Goal: Check status: Verify the current state of an ongoing process or item

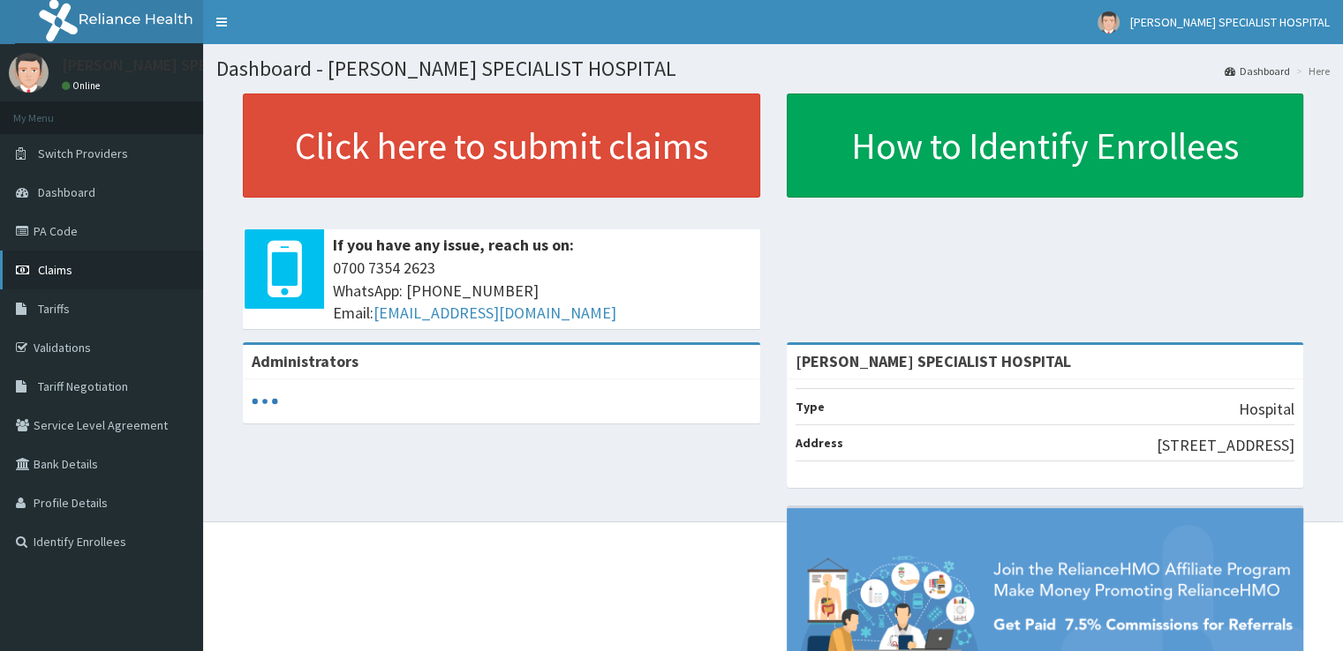
click at [72, 260] on link "Claims" at bounding box center [101, 270] width 203 height 39
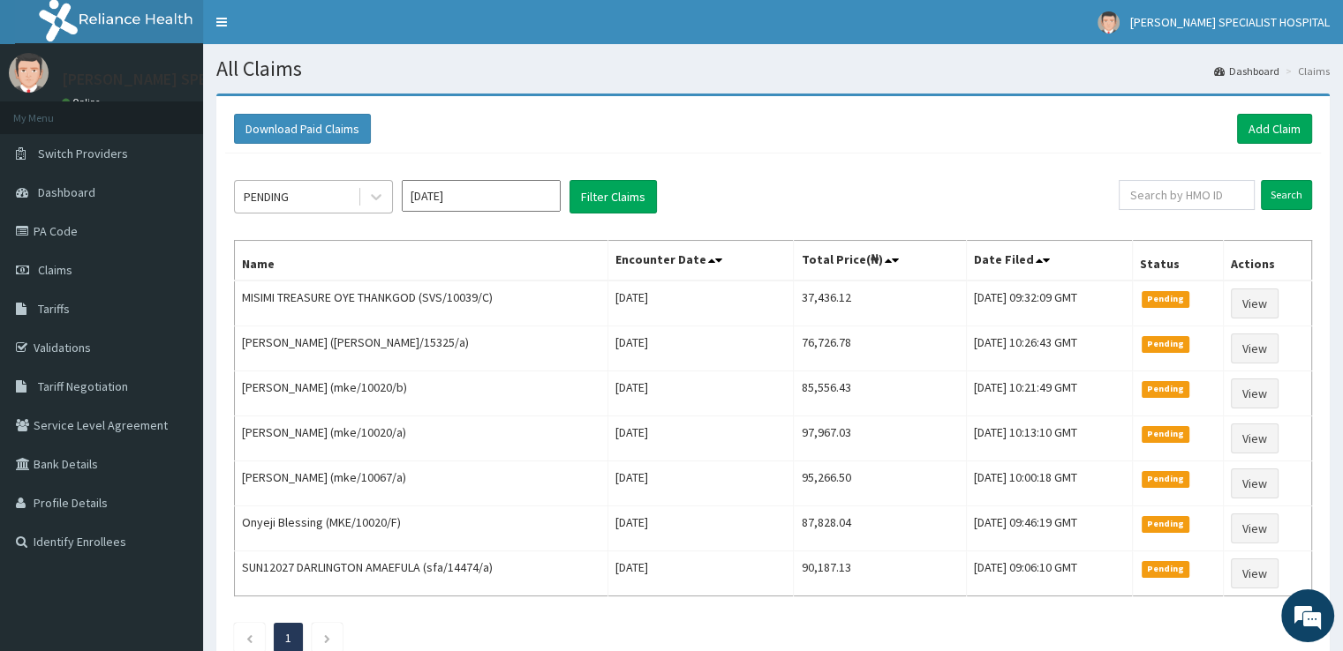
click at [328, 198] on div "PENDING" at bounding box center [296, 197] width 123 height 28
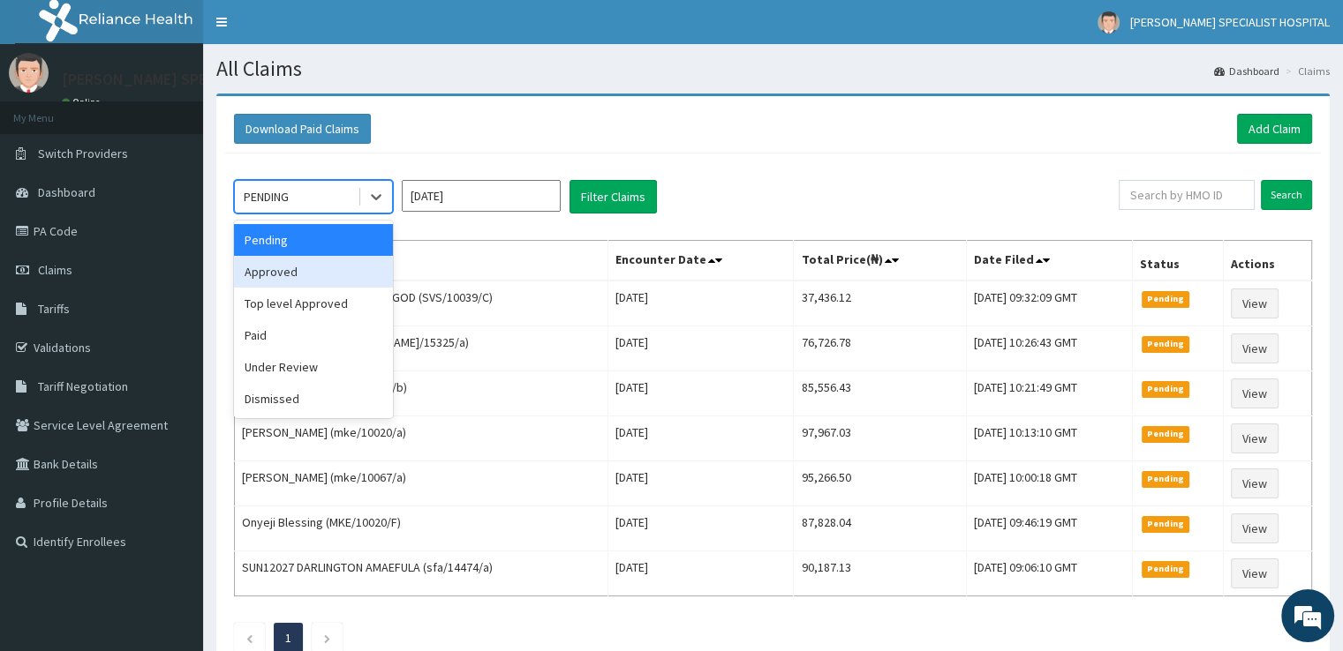
click at [312, 275] on div "Approved" at bounding box center [313, 272] width 159 height 32
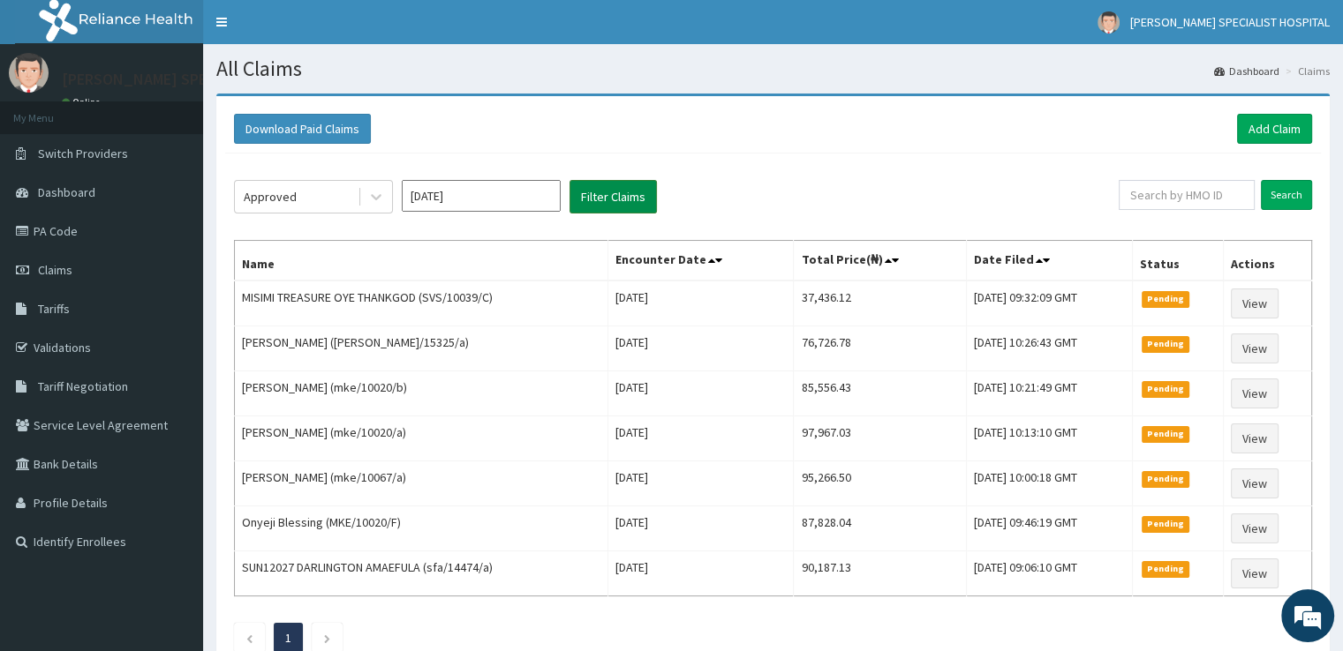
click at [653, 202] on button "Filter Claims" at bounding box center [612, 197] width 87 height 34
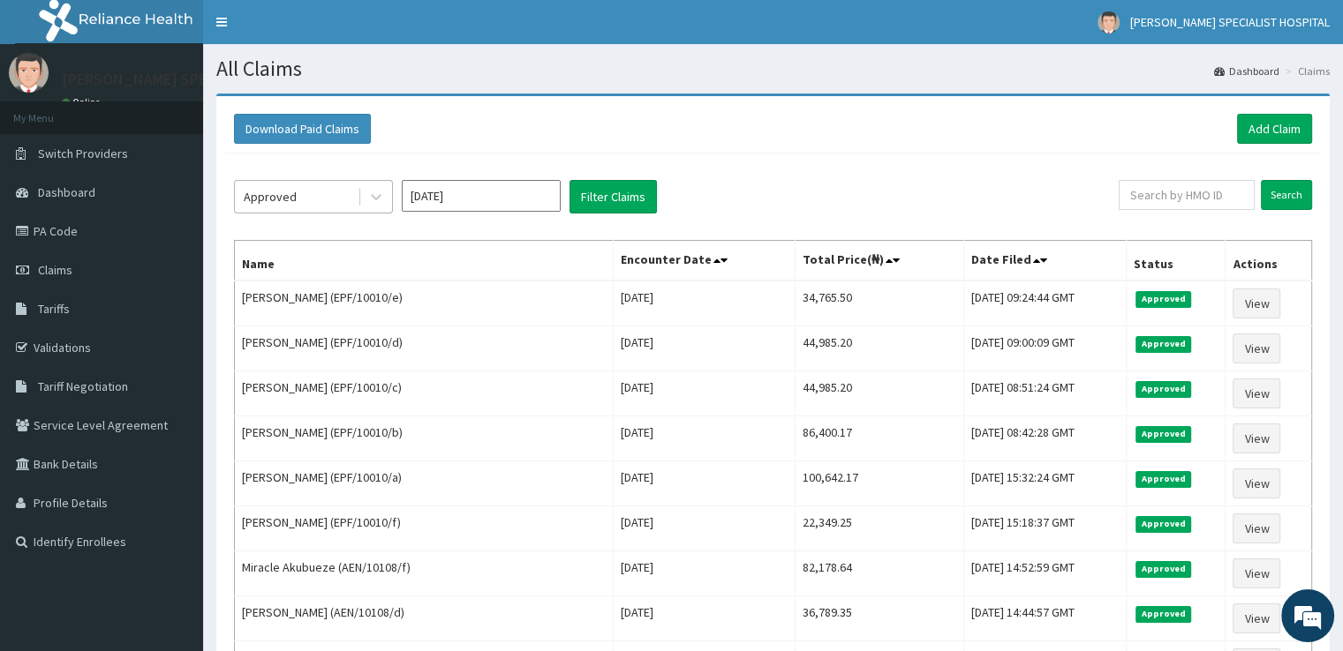
click at [288, 198] on div "Approved" at bounding box center [270, 197] width 53 height 18
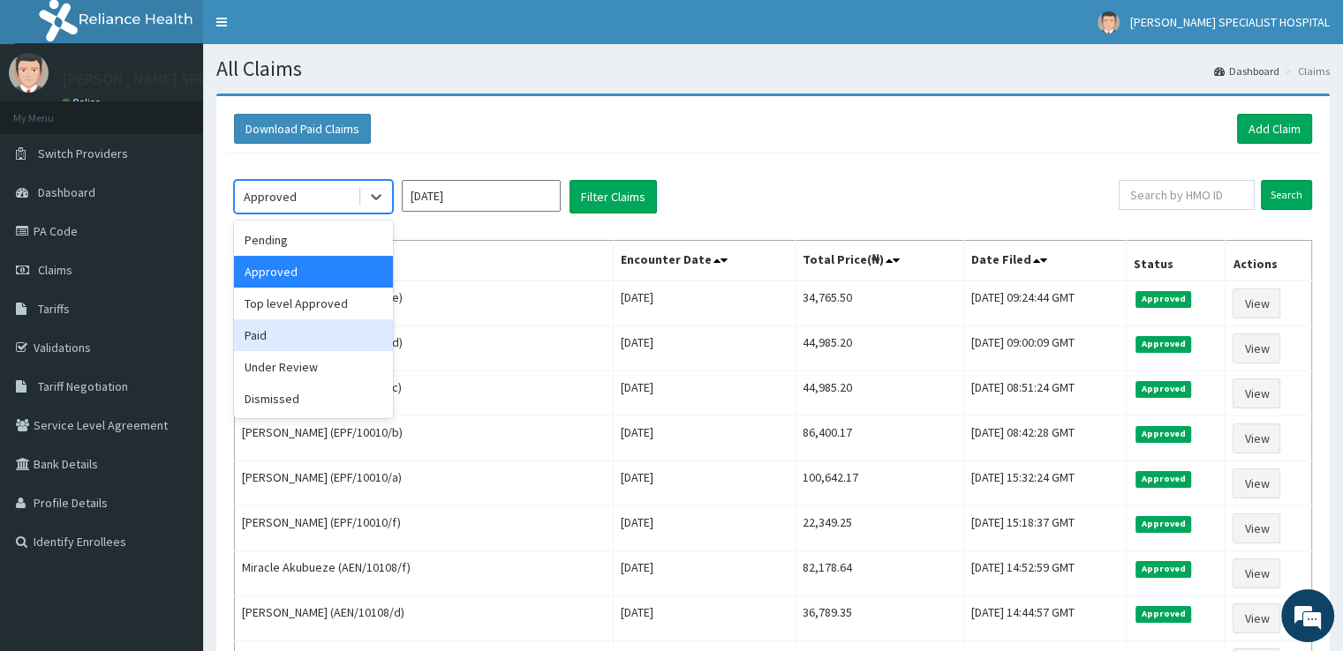
click at [256, 347] on div "Paid" at bounding box center [313, 336] width 159 height 32
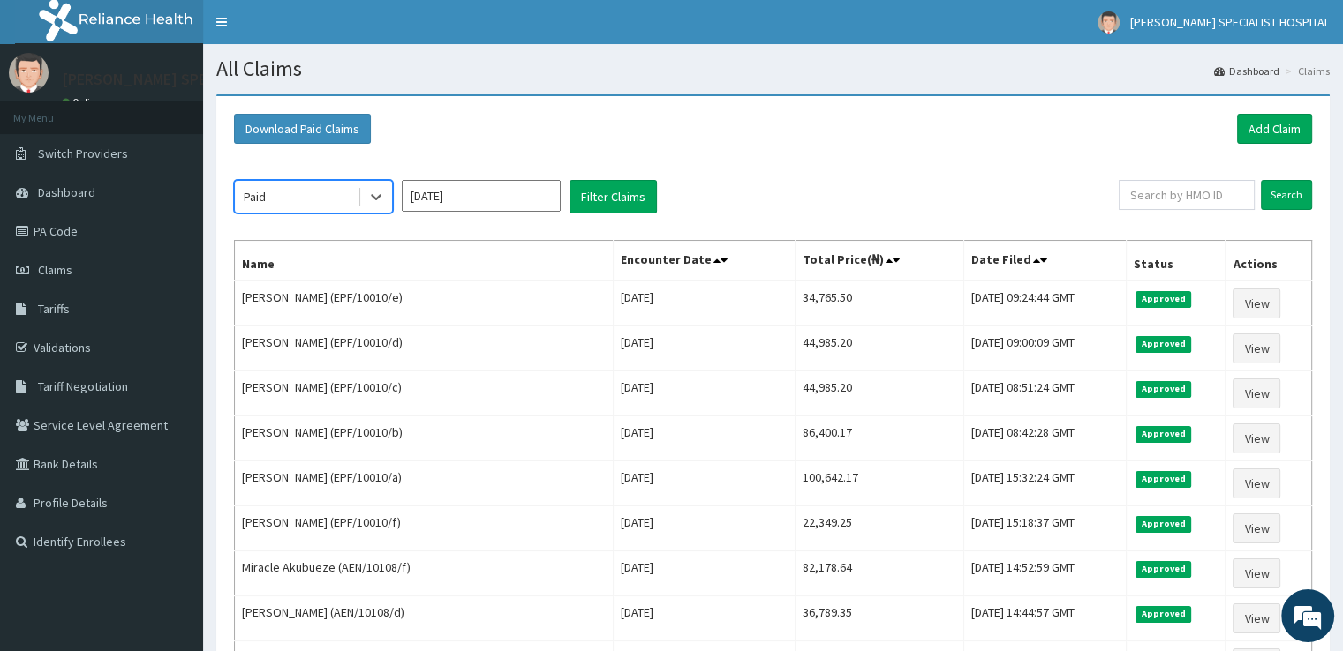
click at [473, 204] on input "Oct 2025" at bounding box center [481, 196] width 159 height 32
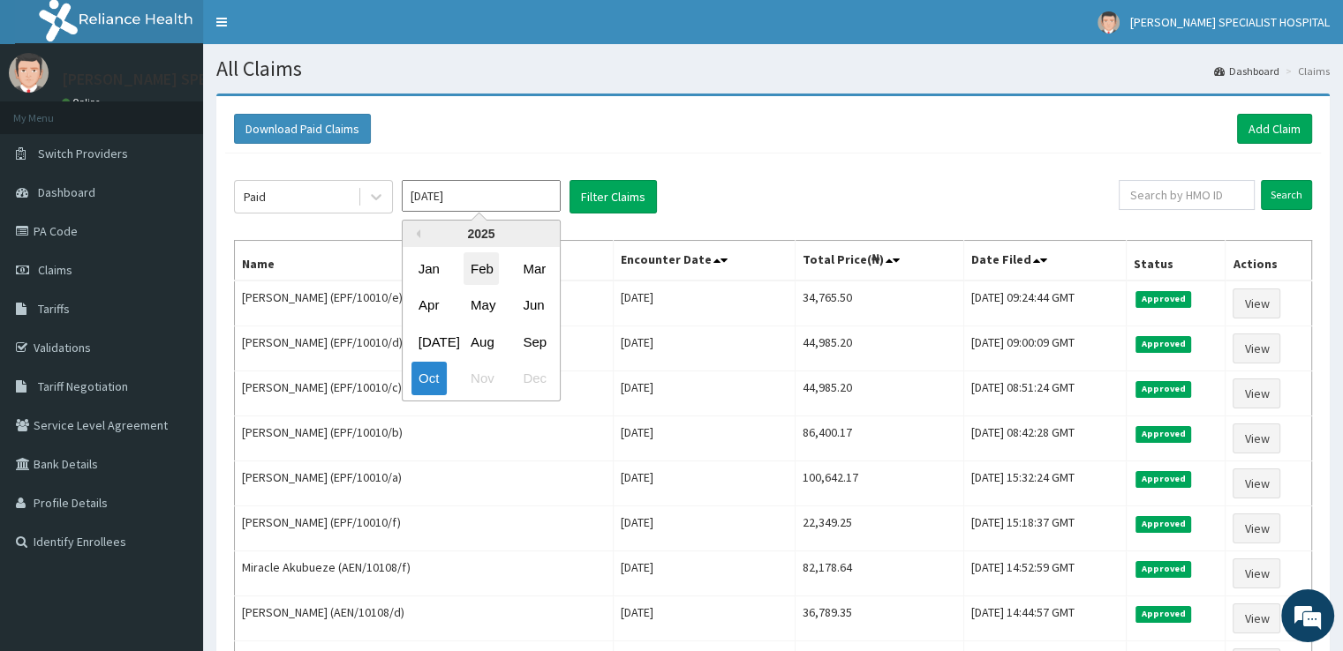
click at [482, 273] on div "Feb" at bounding box center [480, 268] width 35 height 33
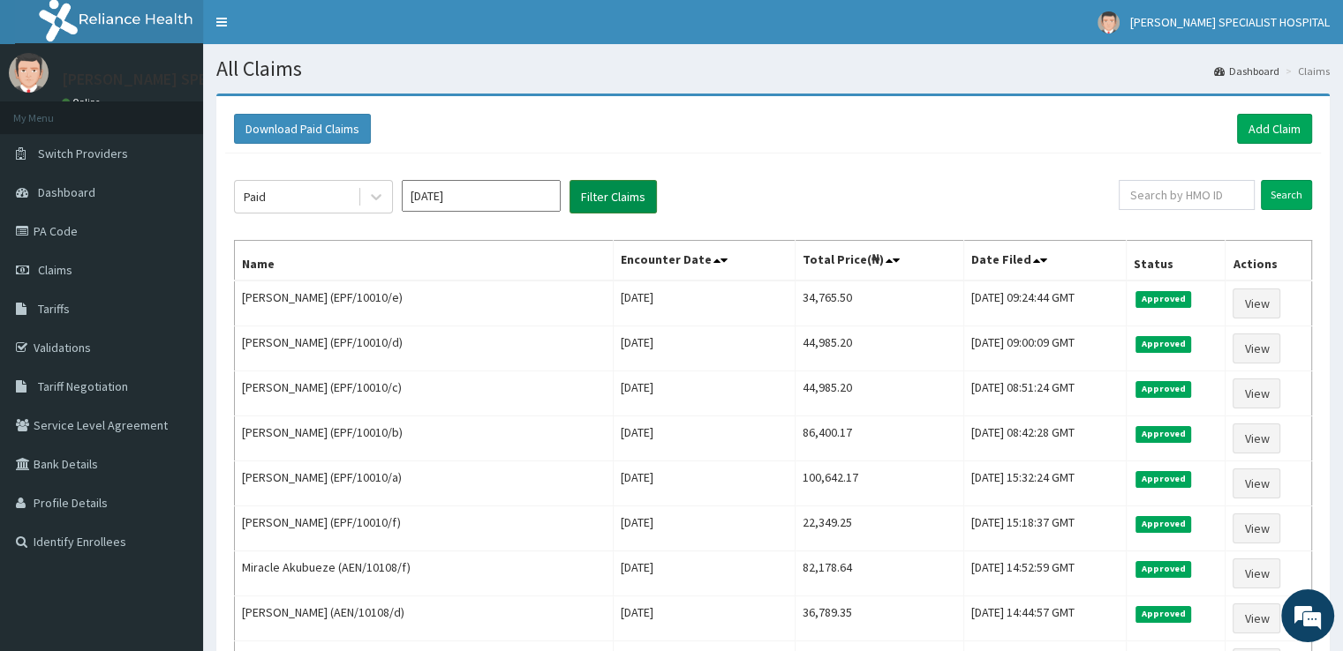
click at [625, 206] on button "Filter Claims" at bounding box center [612, 197] width 87 height 34
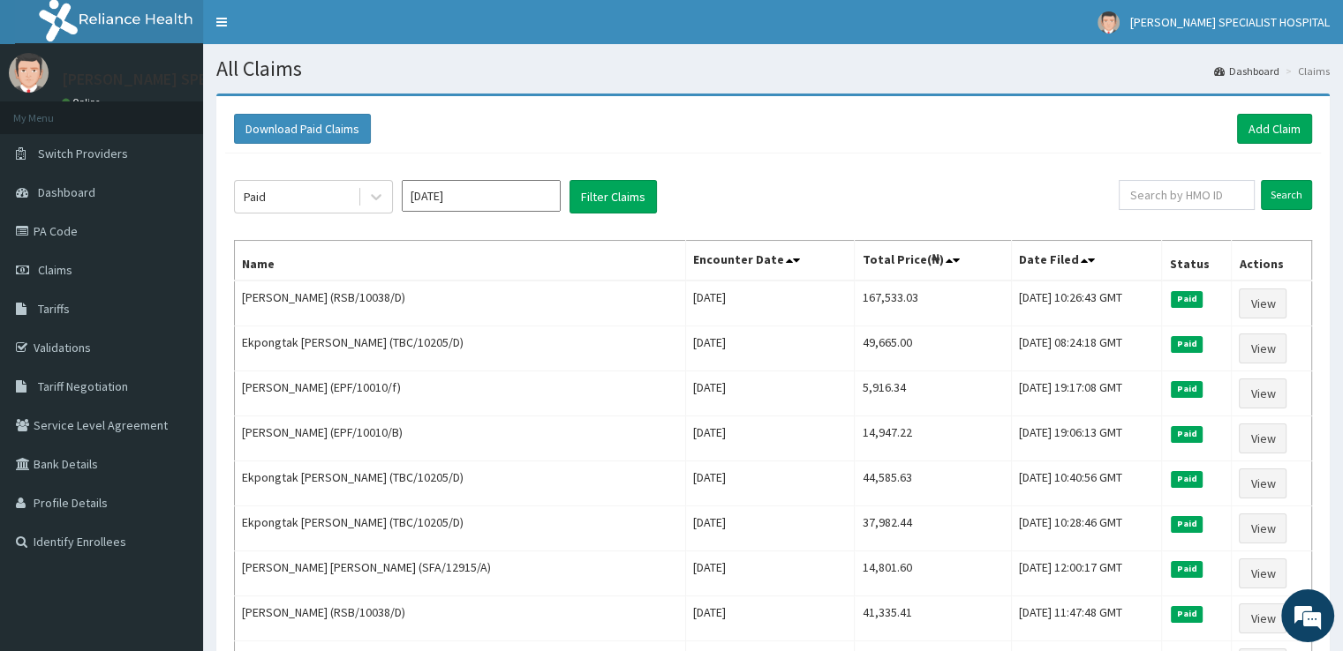
click at [485, 196] on input "Feb 2025" at bounding box center [481, 196] width 159 height 32
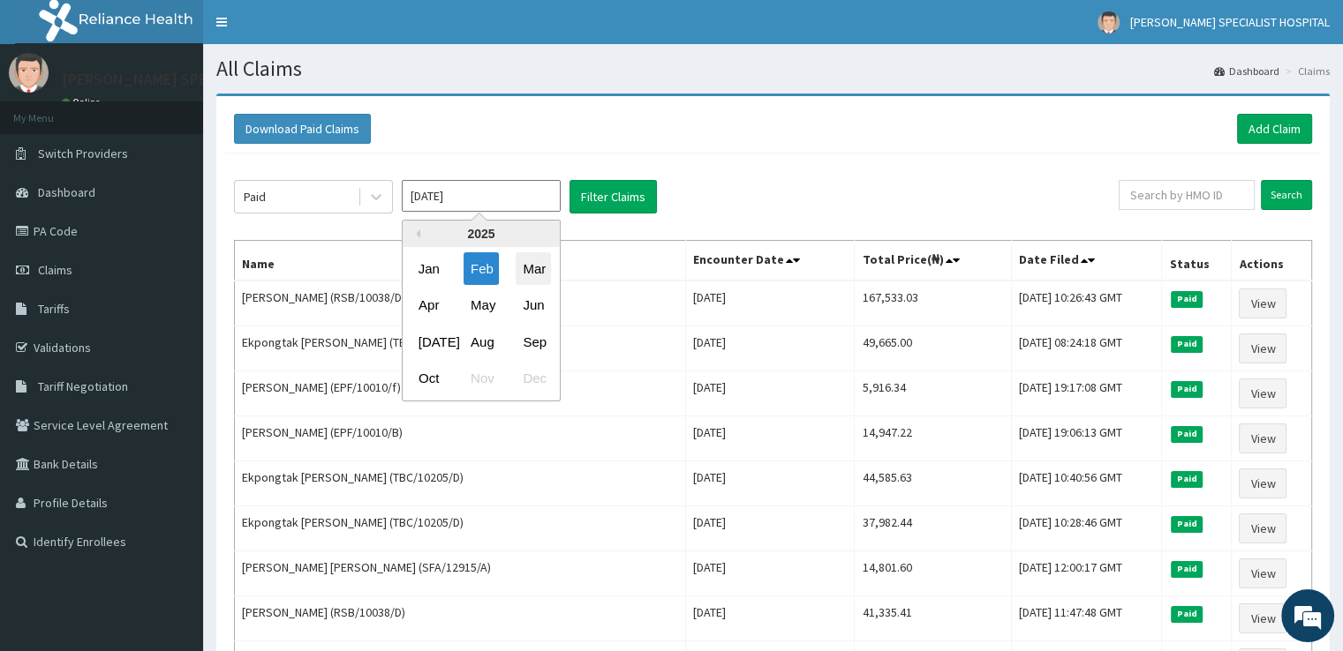
click at [533, 274] on div "Mar" at bounding box center [533, 268] width 35 height 33
type input "Mar 2025"
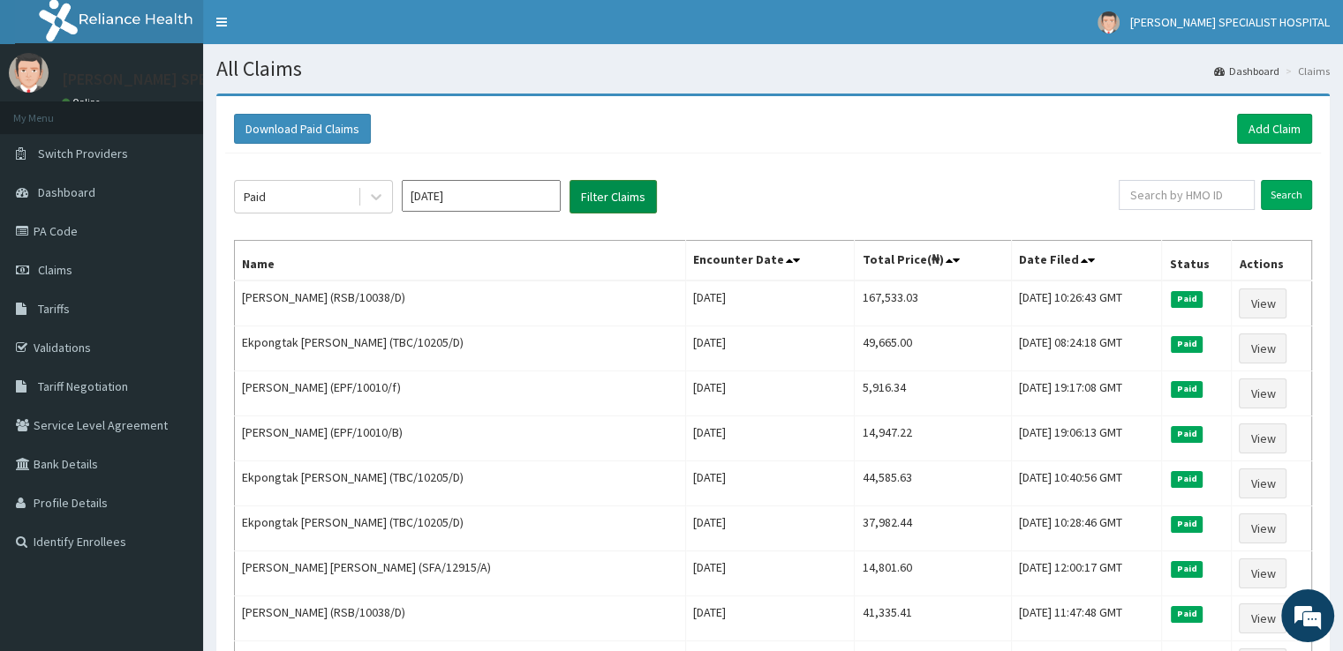
click at [644, 199] on button "Filter Claims" at bounding box center [612, 197] width 87 height 34
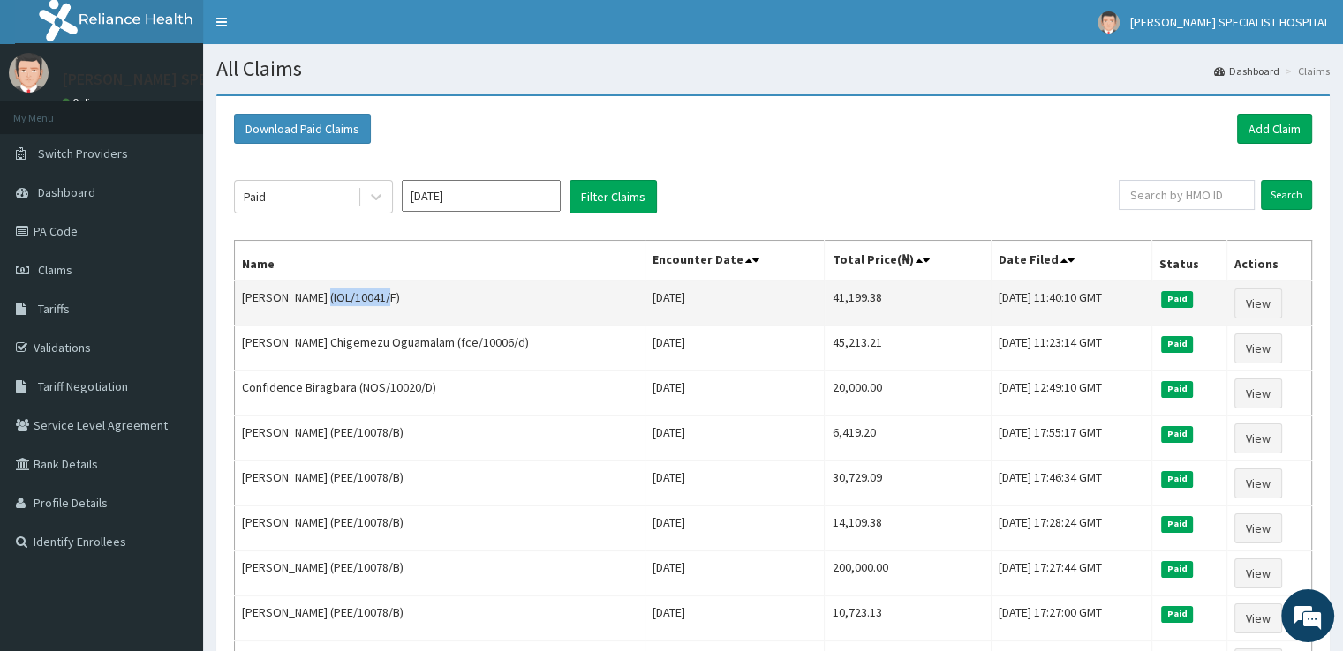
drag, startPoint x: 315, startPoint y: 295, endPoint x: 380, endPoint y: 289, distance: 64.7
click at [380, 289] on td "Chioma Peter (IOL/10041/F)" at bounding box center [440, 304] width 410 height 46
copy td "IOL/10041/F"
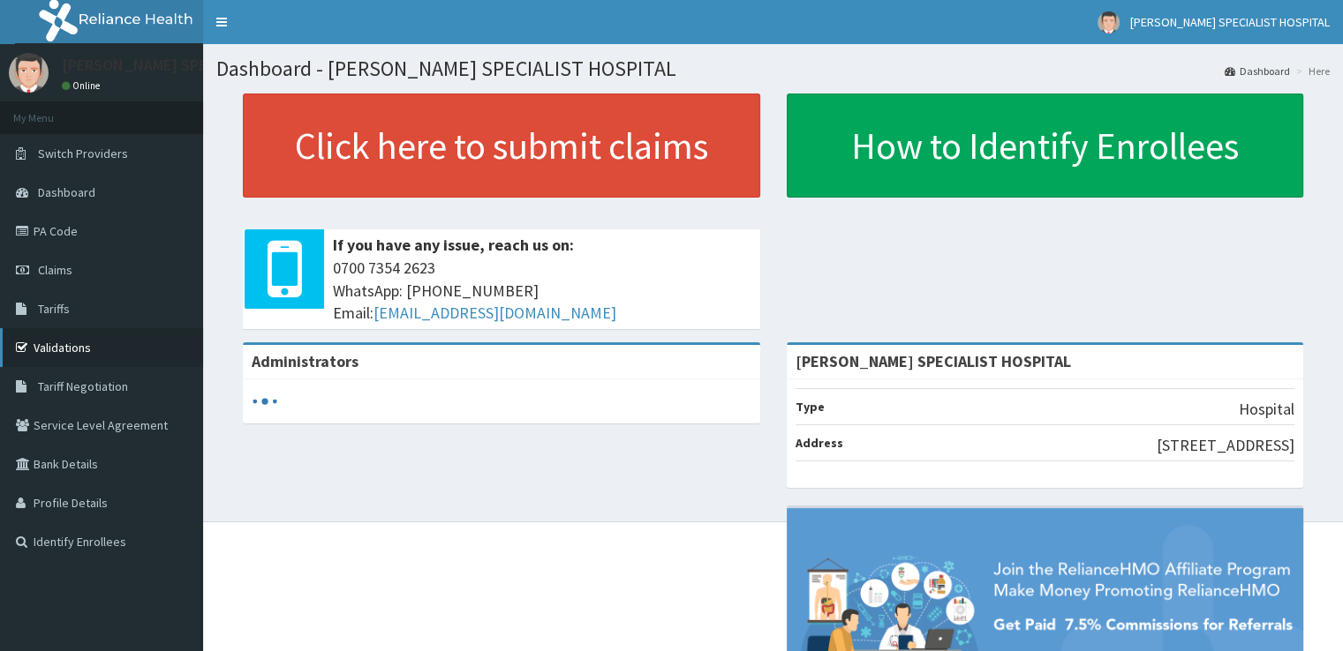
click at [109, 345] on link "Validations" at bounding box center [101, 347] width 203 height 39
